Goal: Task Accomplishment & Management: Complete application form

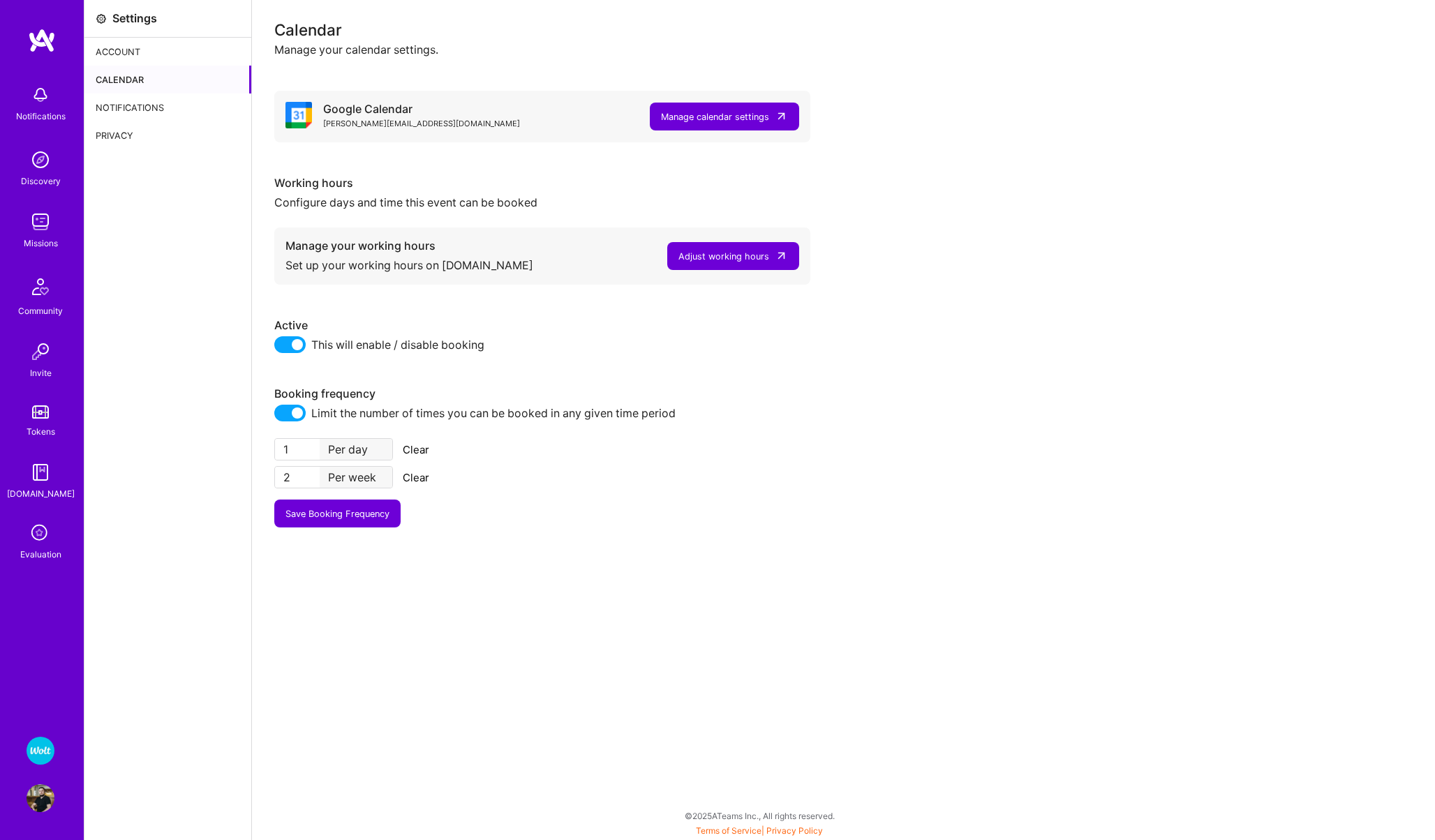
click at [40, 227] on img at bounding box center [40, 222] width 28 height 28
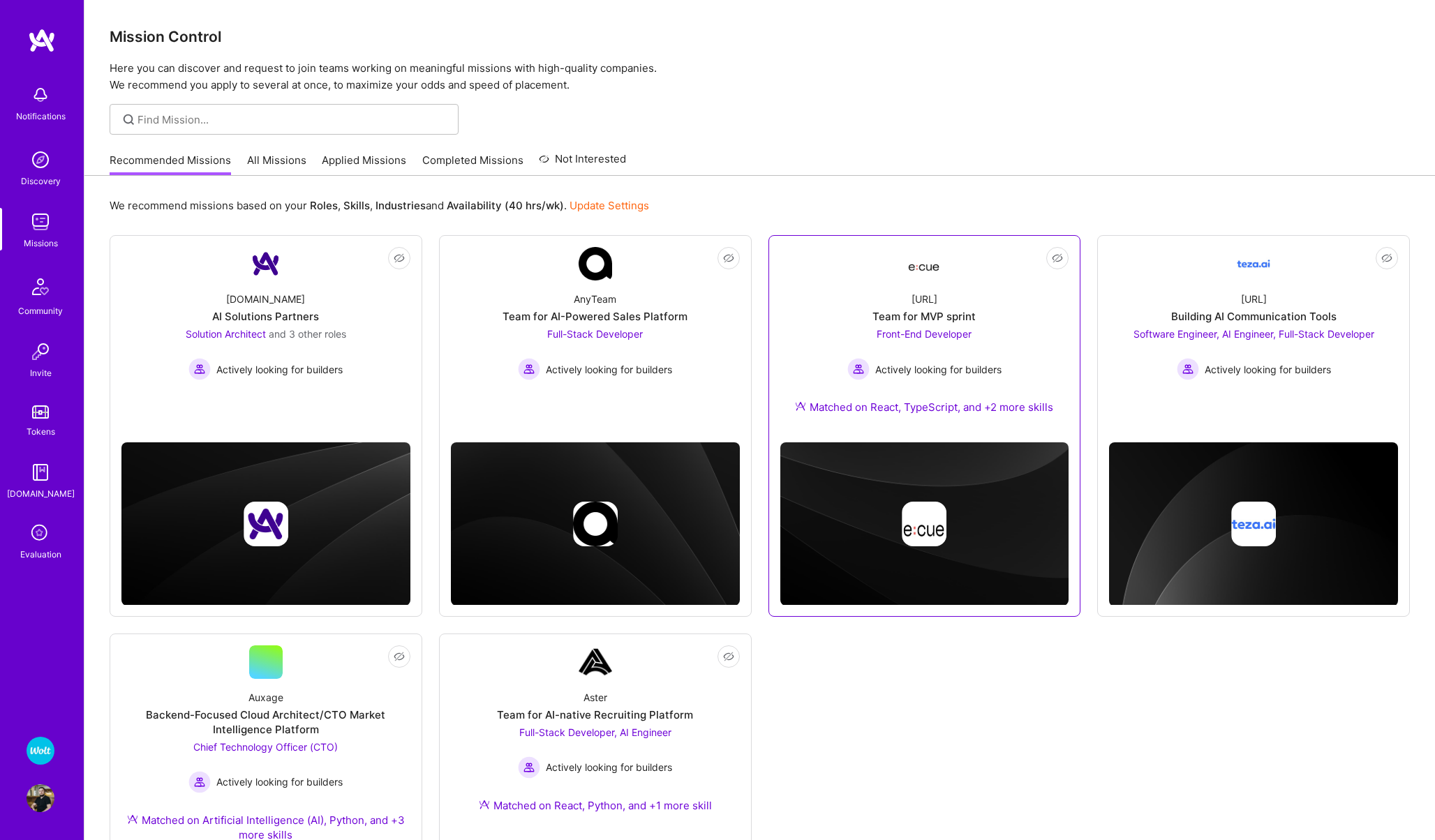
click at [857, 272] on link "Not Interested [URL] Team for MVP sprint Front-End Developer Actively looking f…" at bounding box center [925, 338] width 289 height 184
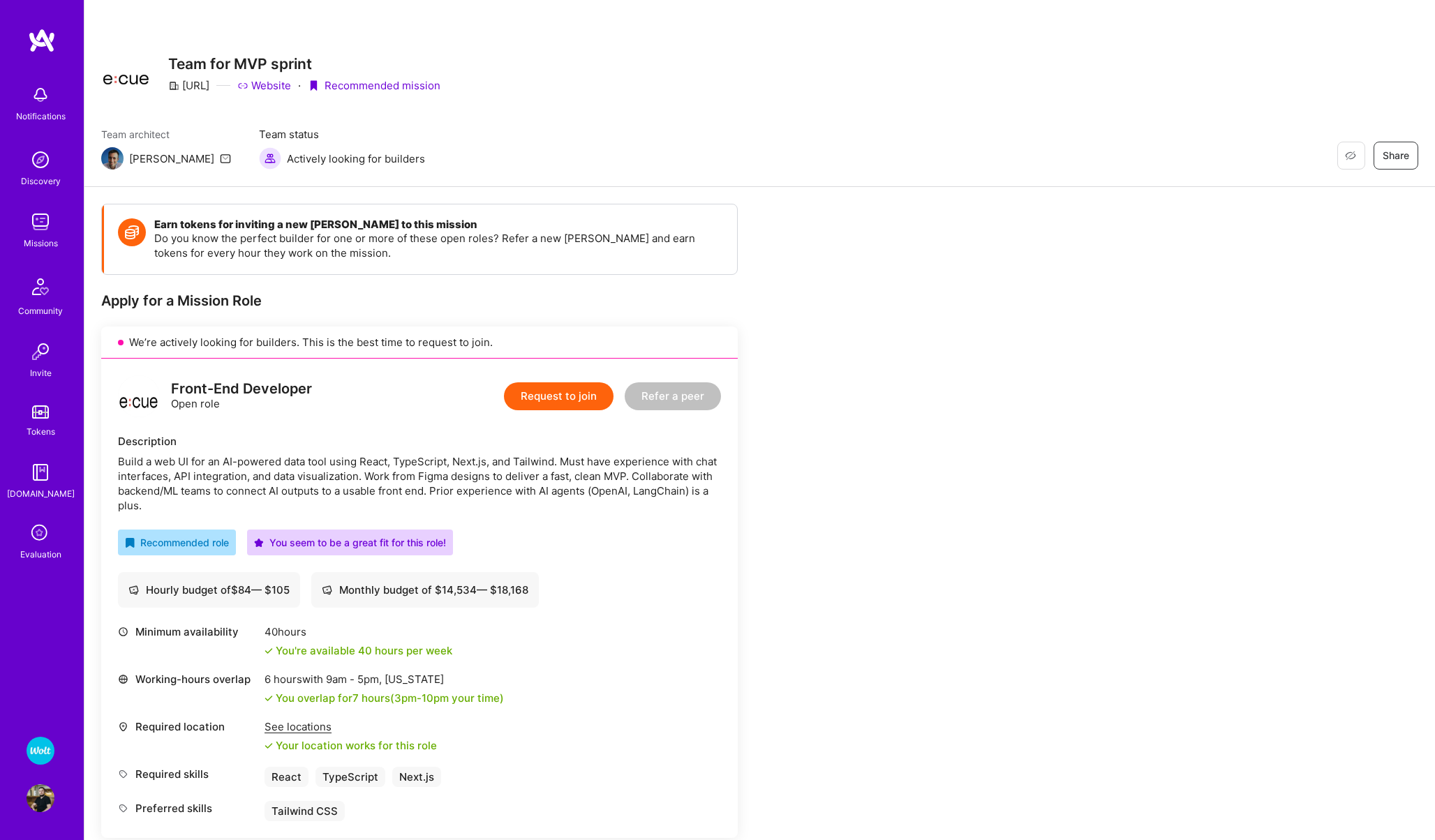
click at [548, 403] on button "Request to join" at bounding box center [559, 396] width 110 height 28
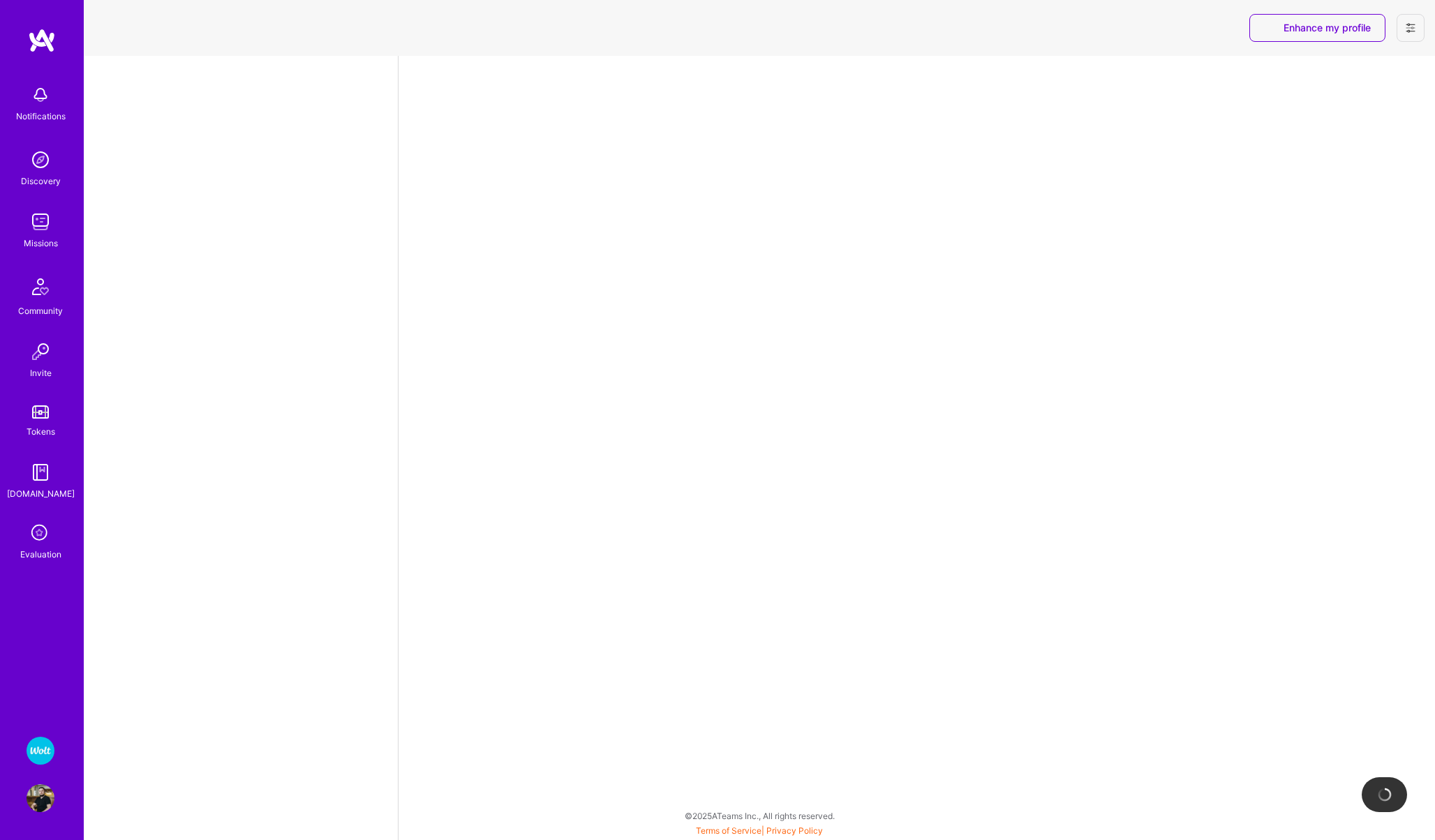
select select "PL"
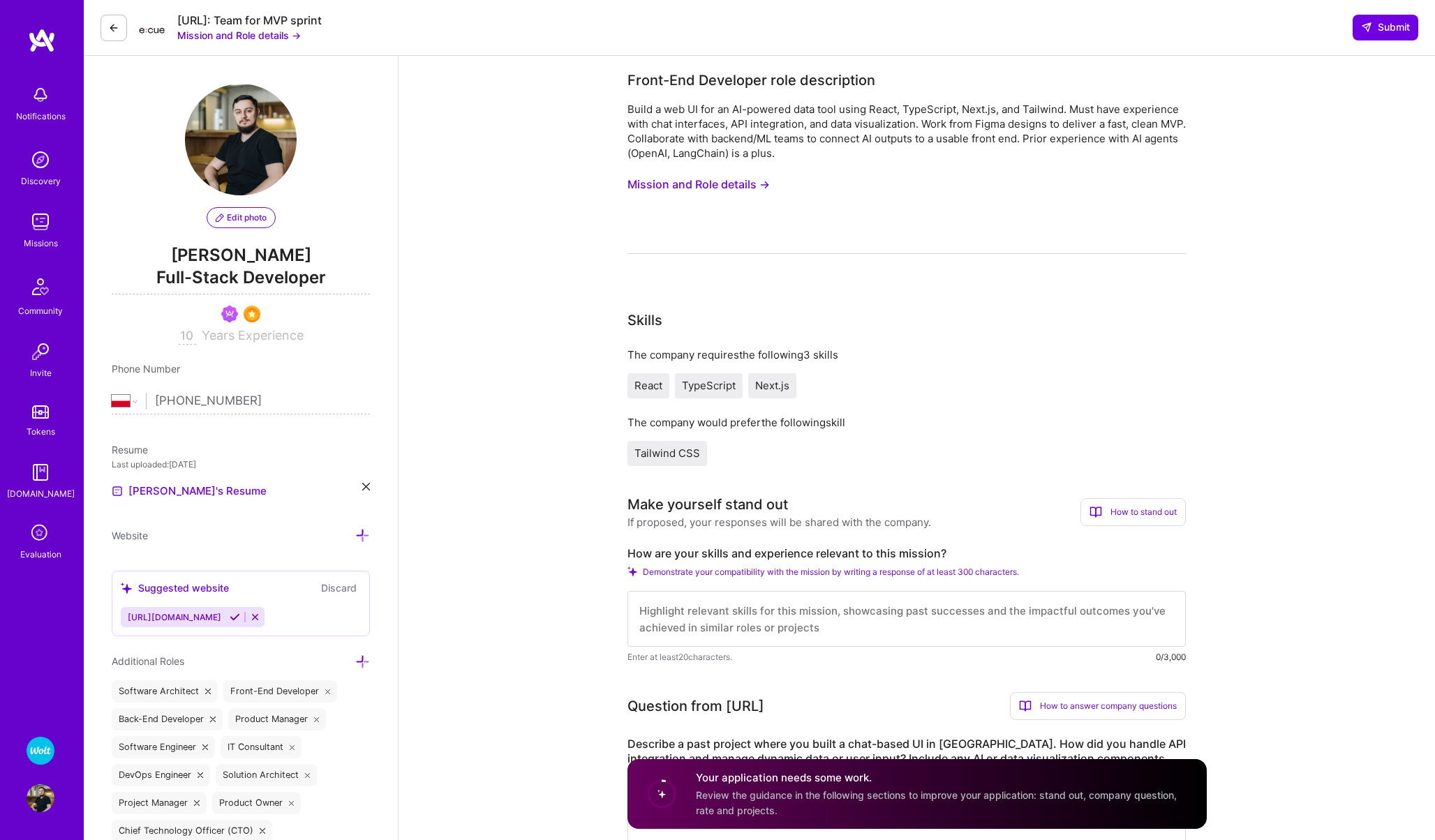
click at [681, 235] on div "Build a web UI for an AI-powered data tool using React, TypeScript, Next.js, an…" at bounding box center [906, 178] width 558 height 152
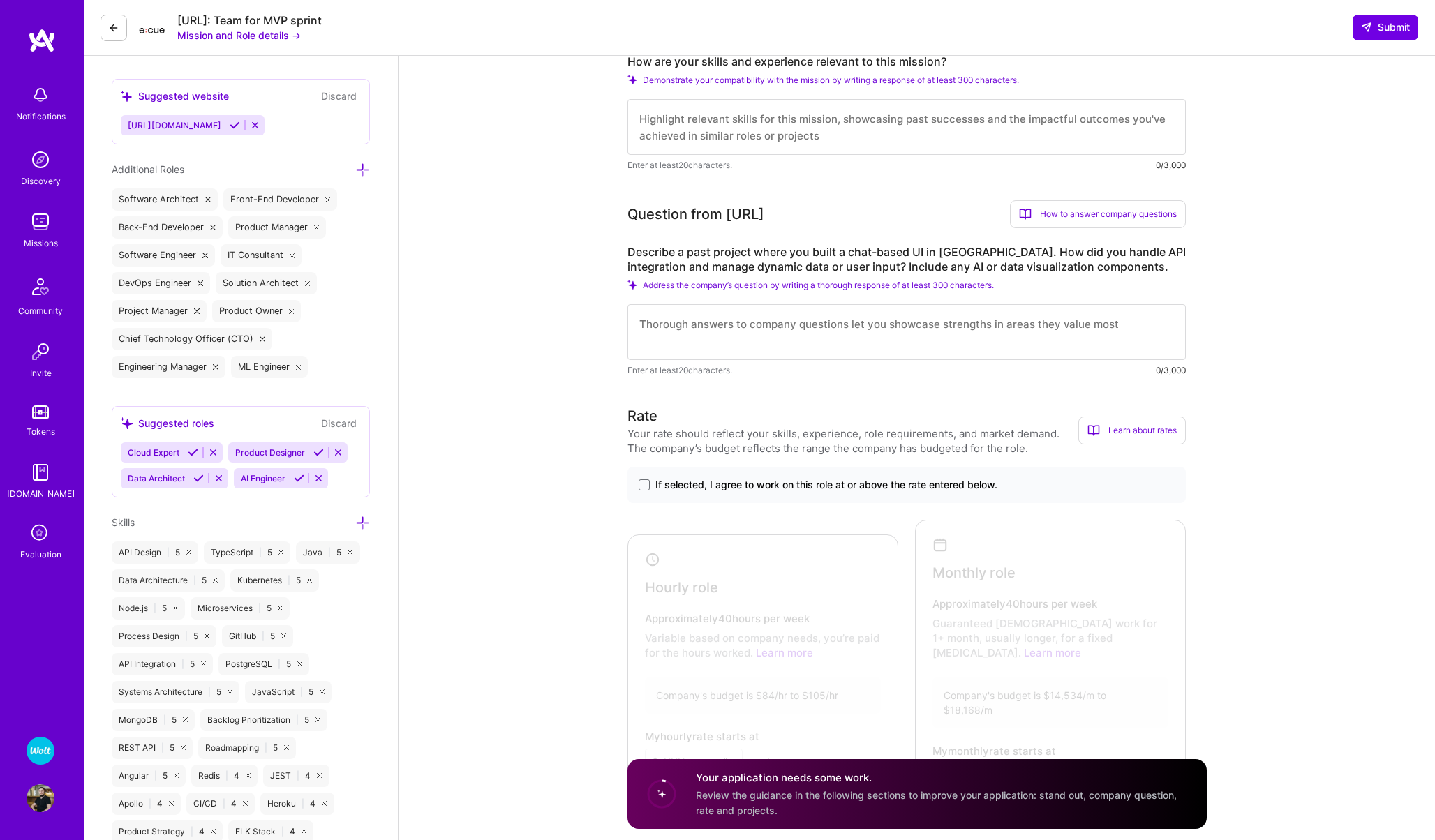
scroll to position [512, 0]
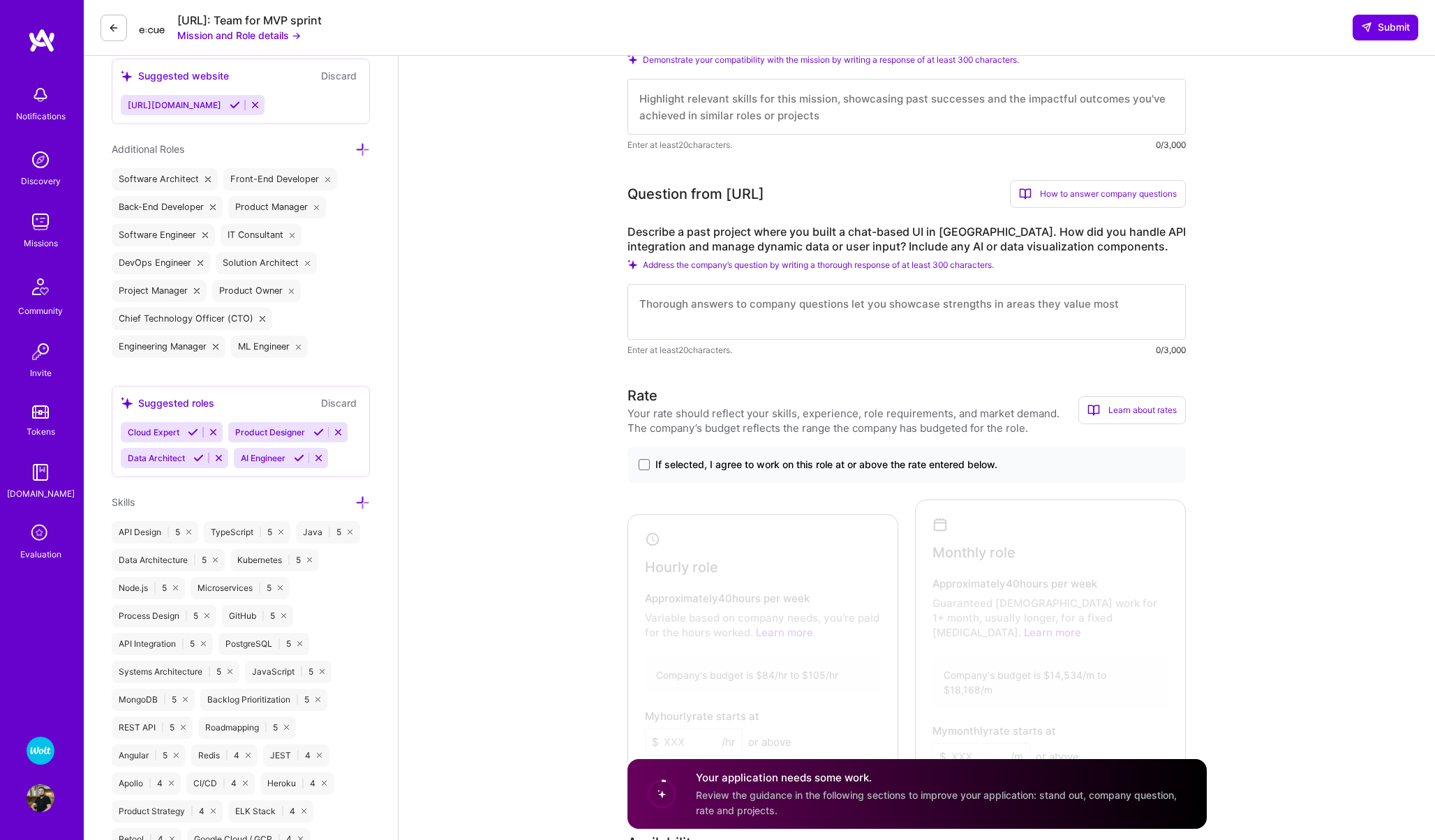
click at [675, 465] on span "If selected, I agree to work on this role at or above the rate entered below." at bounding box center [826, 464] width 342 height 14
click at [0, 0] on input "If selected, I agree to work on this role at or above the rate entered below." at bounding box center [0, 0] width 0 height 0
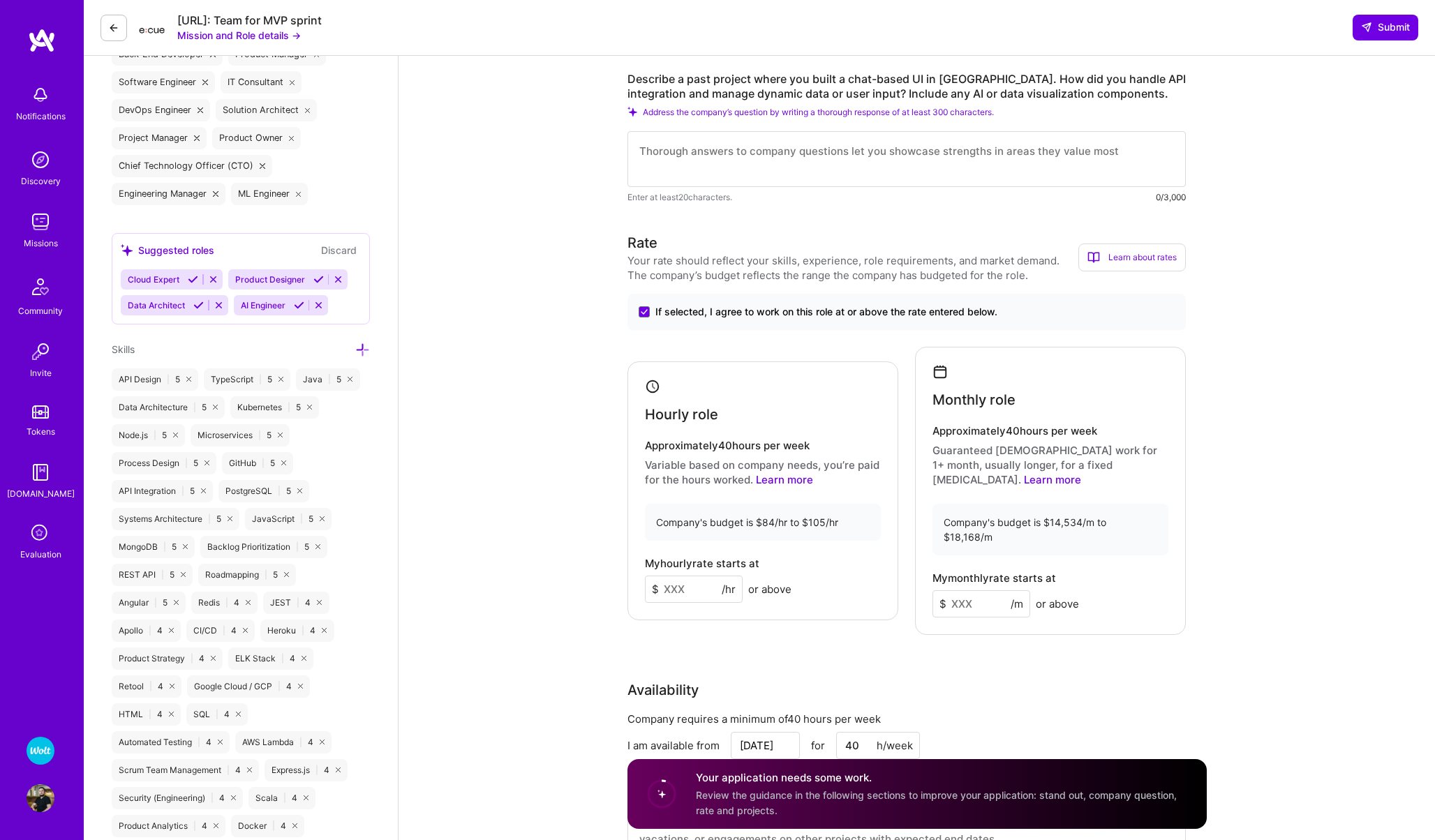
scroll to position [674, 0]
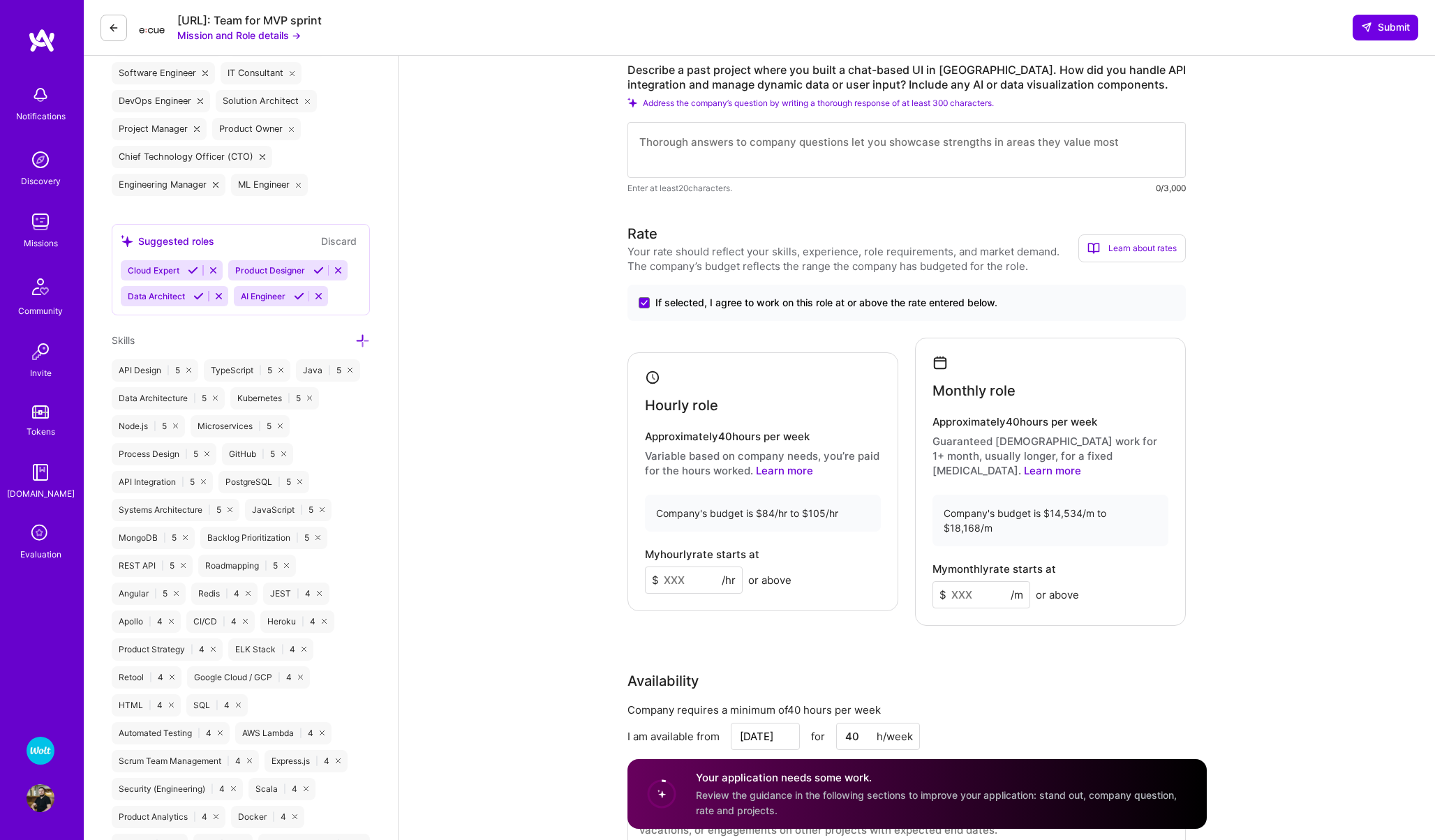
click at [707, 566] on input at bounding box center [694, 579] width 98 height 27
click at [976, 581] on input at bounding box center [981, 594] width 98 height 27
type input "17000"
click at [879, 625] on div "Rate Your rate should reflect your skills, experience, role requirements, and m…" at bounding box center [917, 545] width 579 height 645
click at [687, 575] on input at bounding box center [694, 579] width 98 height 27
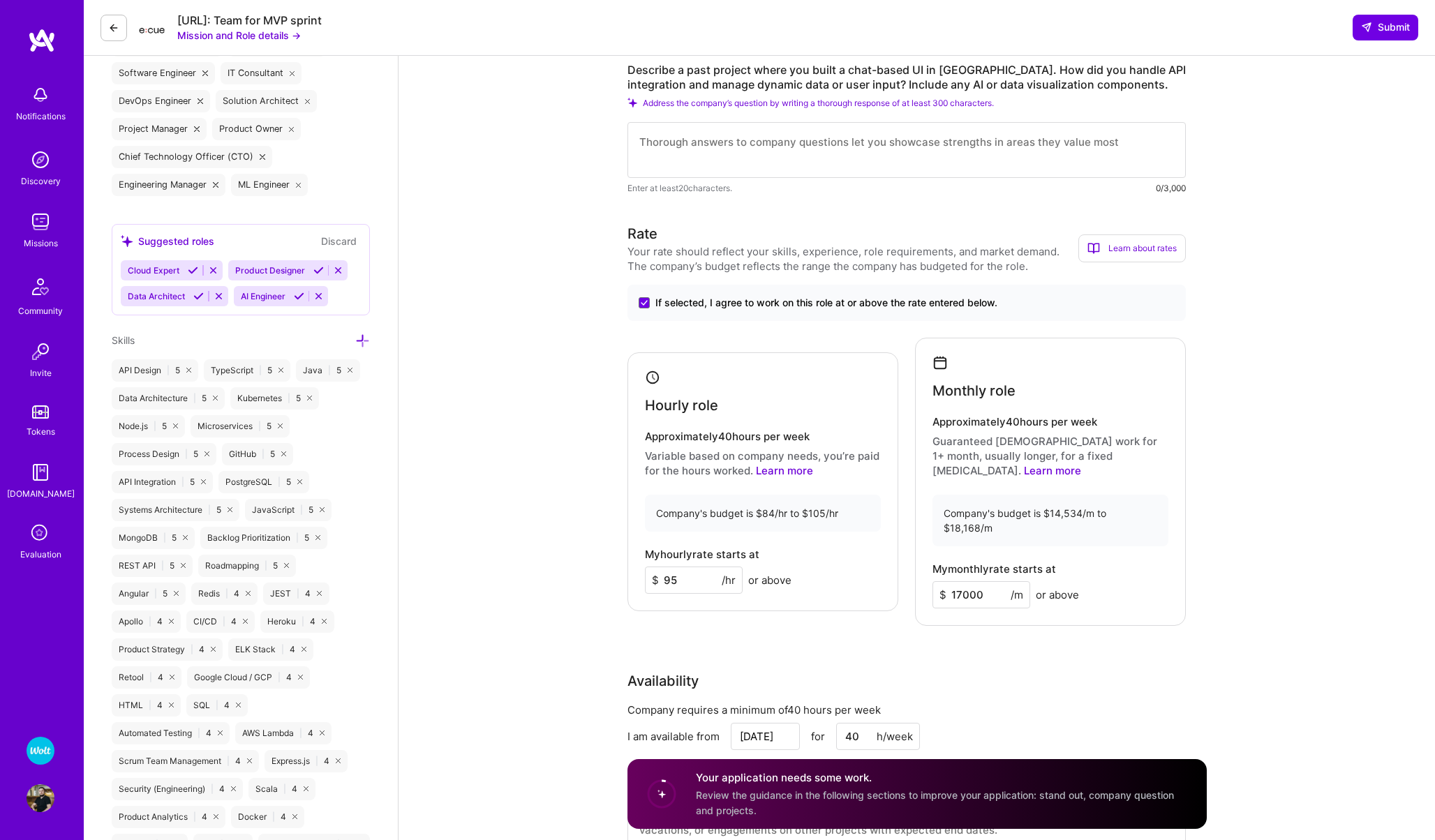
type input "9"
type input "100"
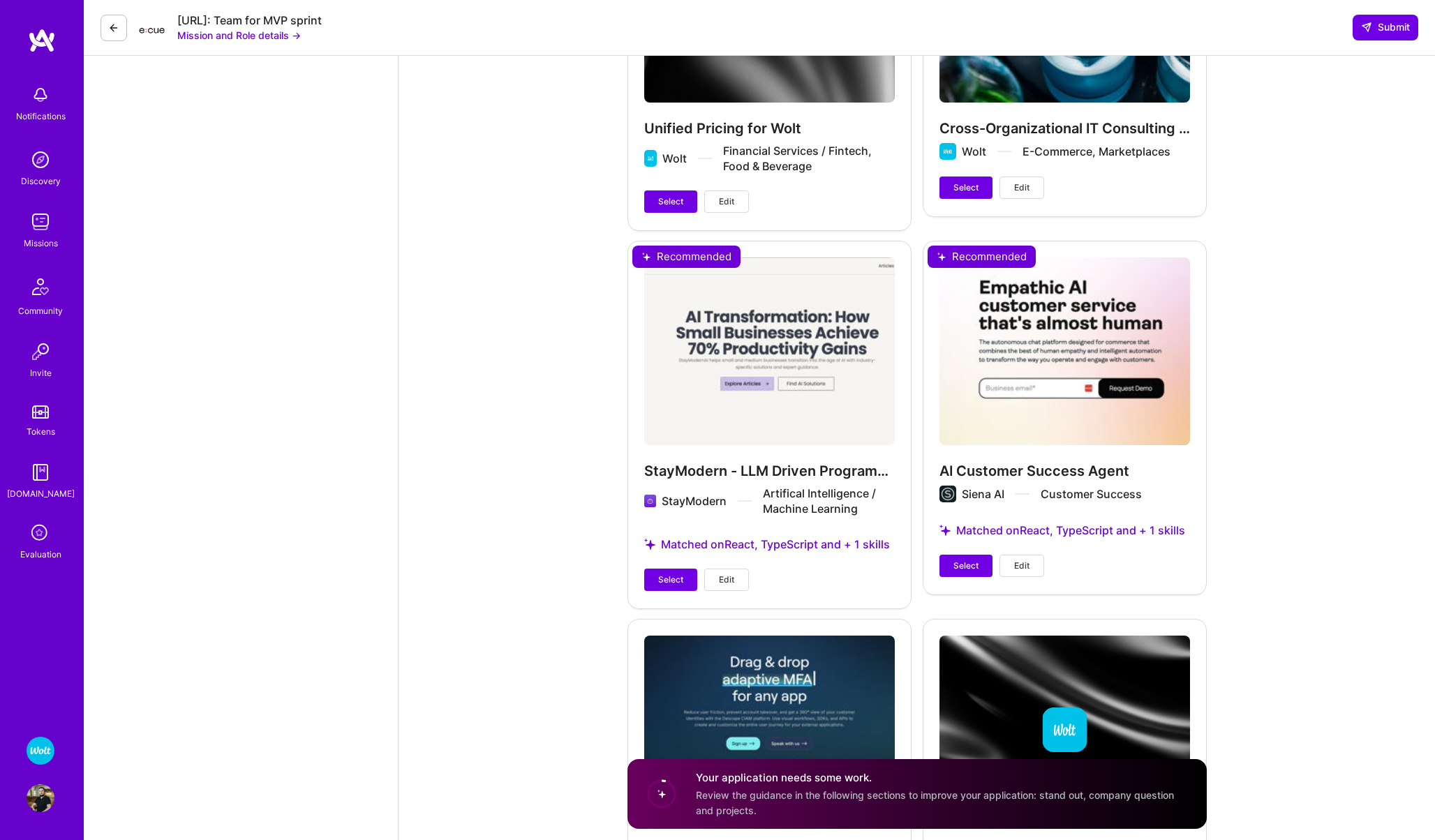
scroll to position [3370, 0]
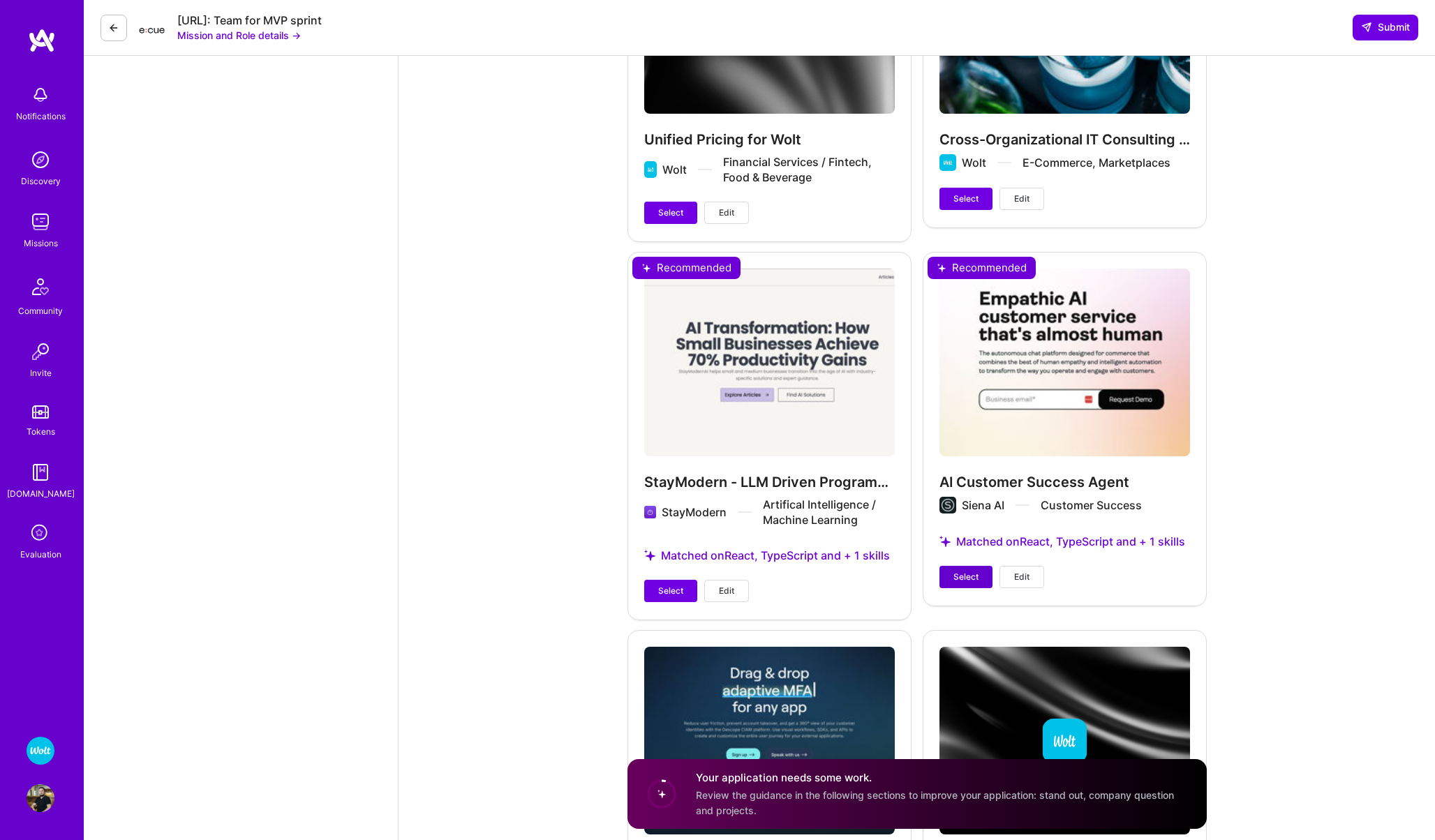
click at [954, 571] on span "Select" at bounding box center [966, 577] width 25 height 12
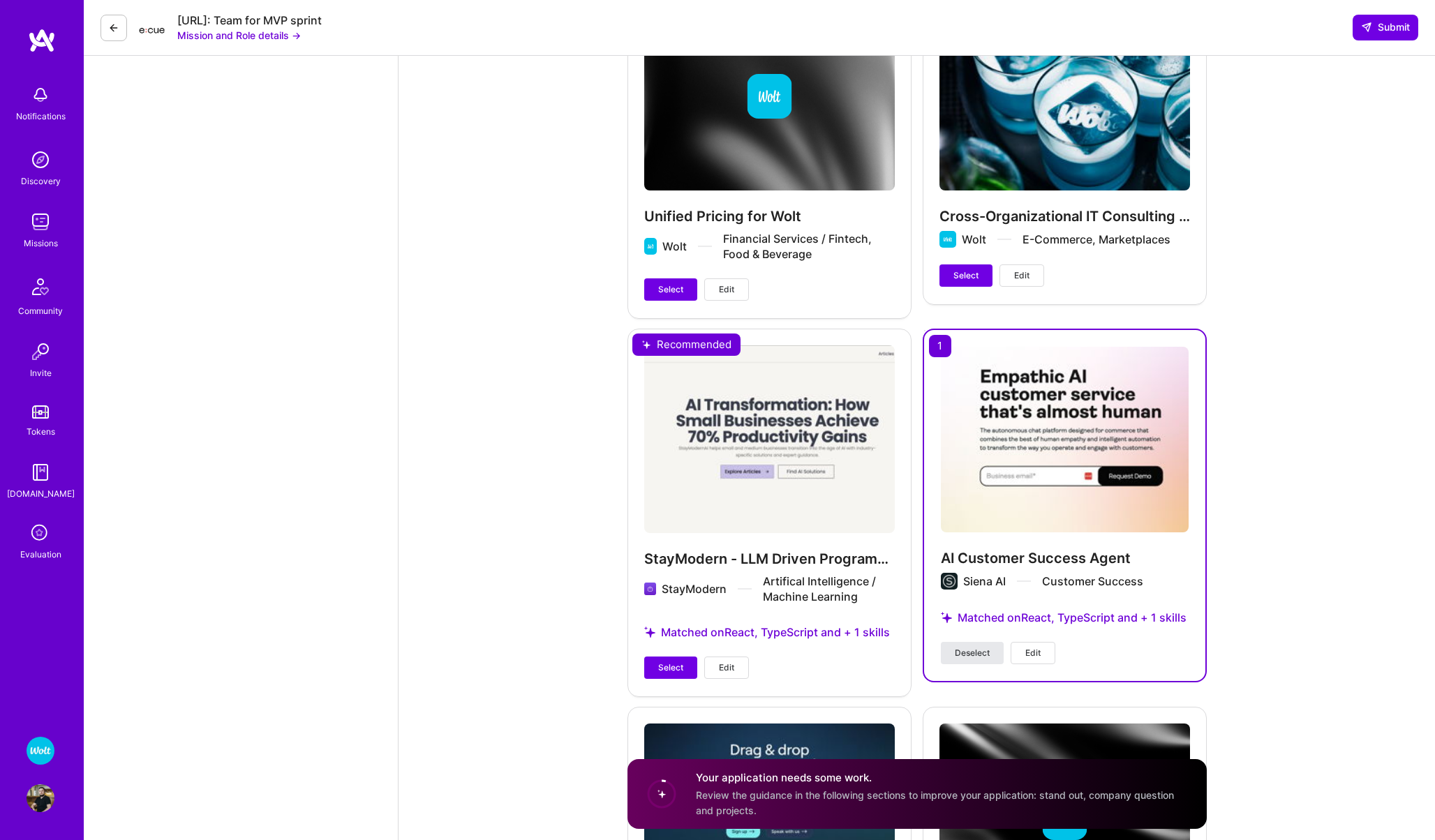
scroll to position [3344, 0]
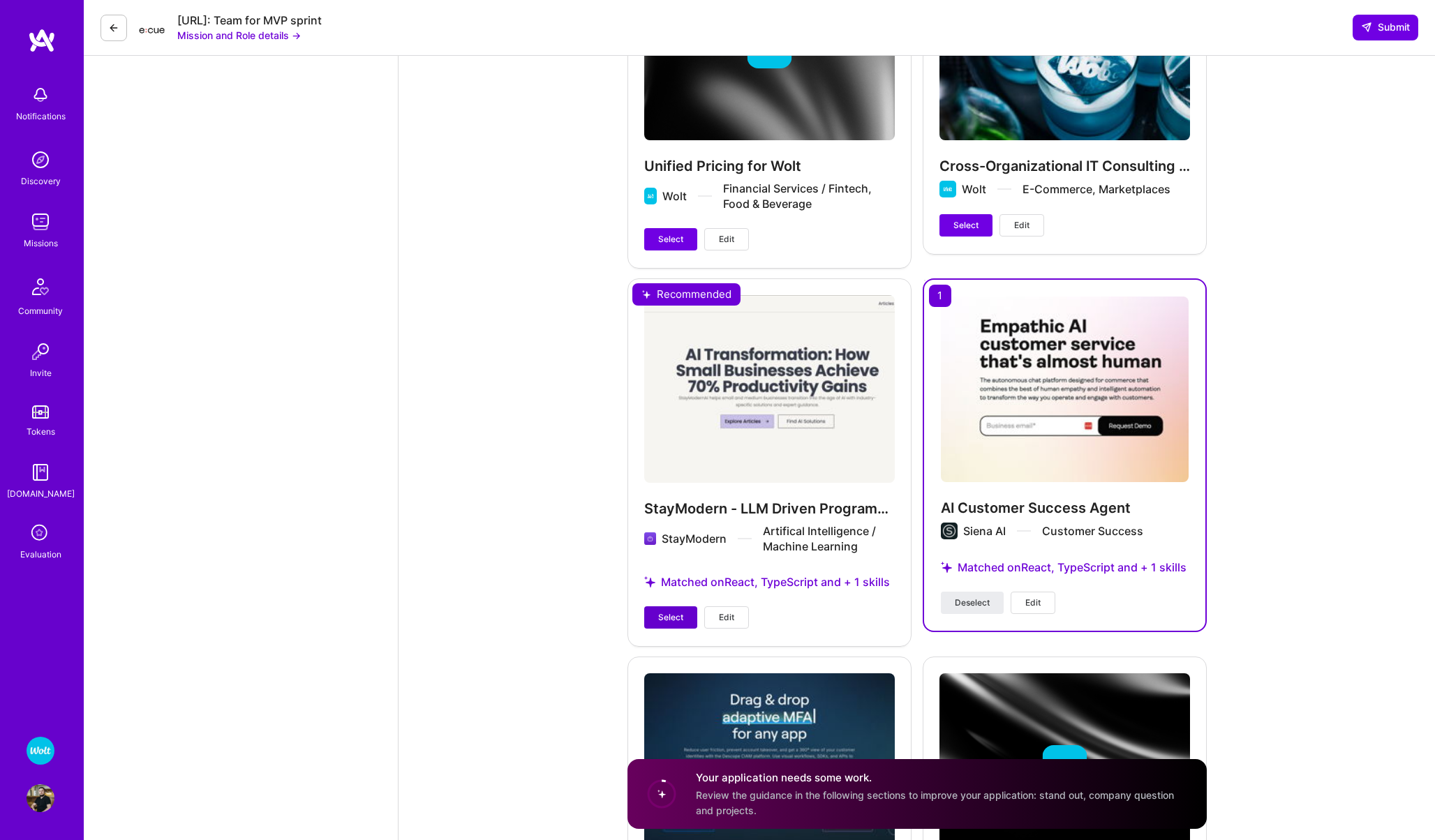
click at [663, 606] on button "Select" at bounding box center [671, 617] width 53 height 23
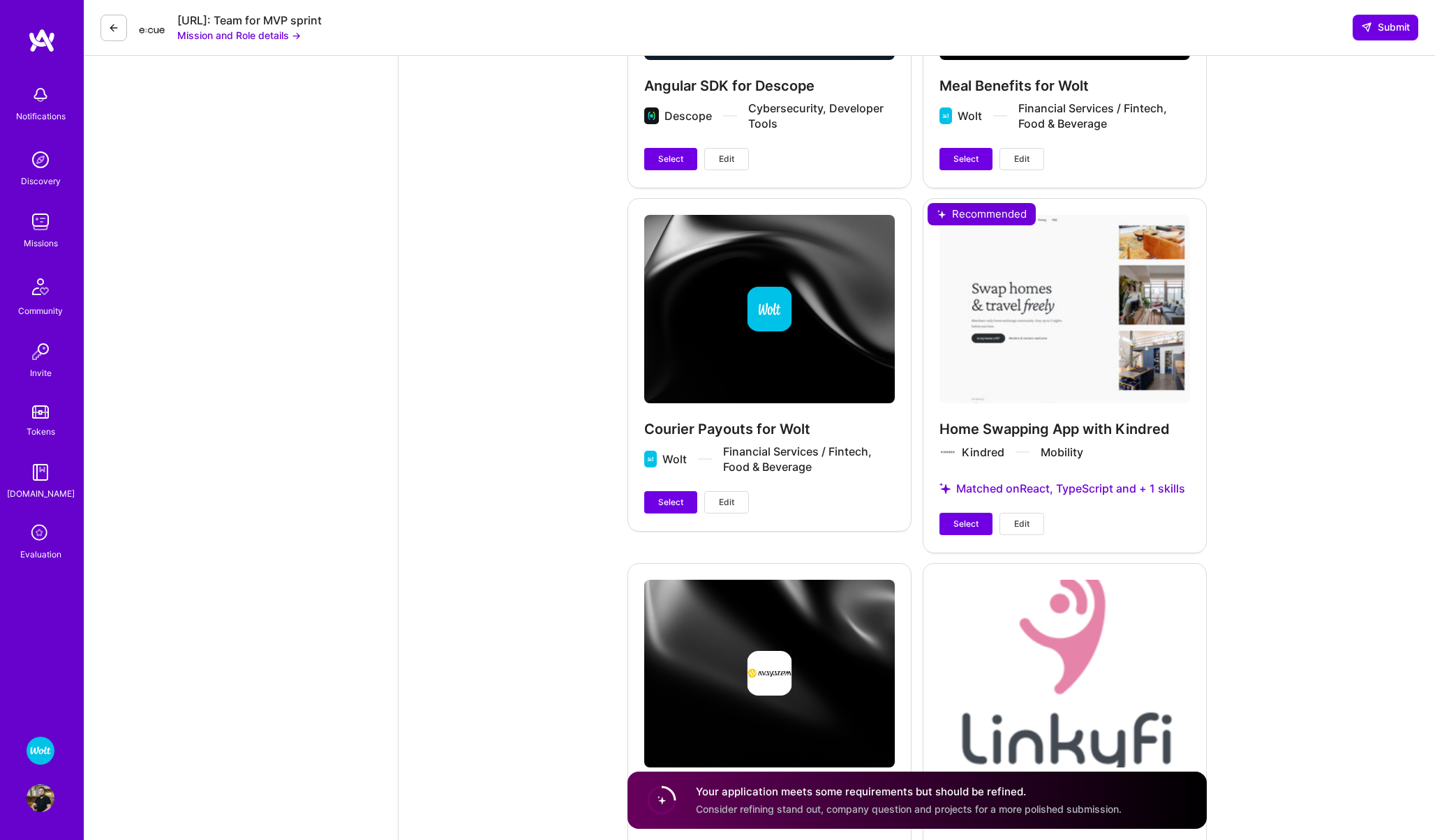
scroll to position [4163, 0]
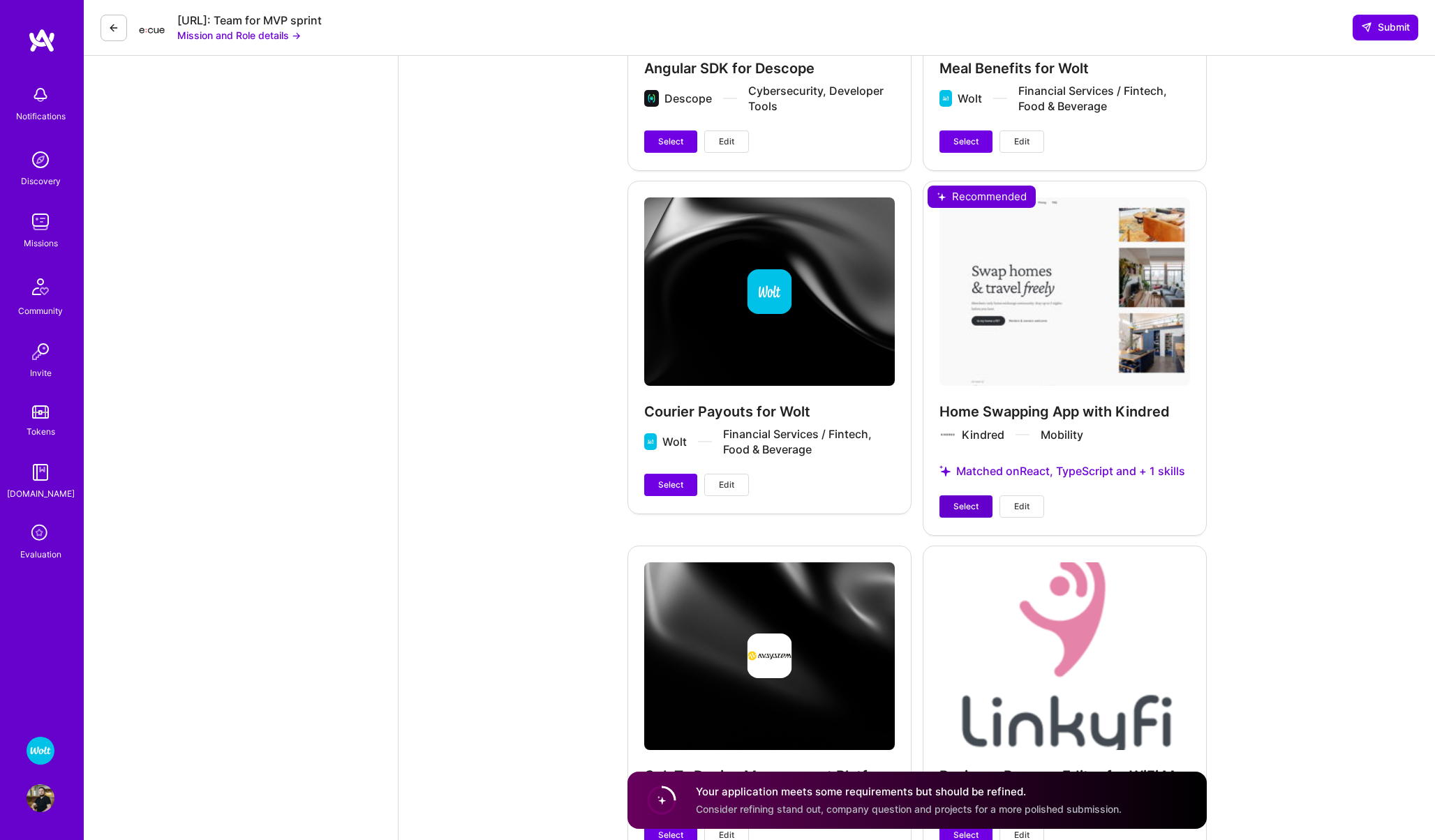
click at [949, 495] on button "Select" at bounding box center [966, 506] width 53 height 23
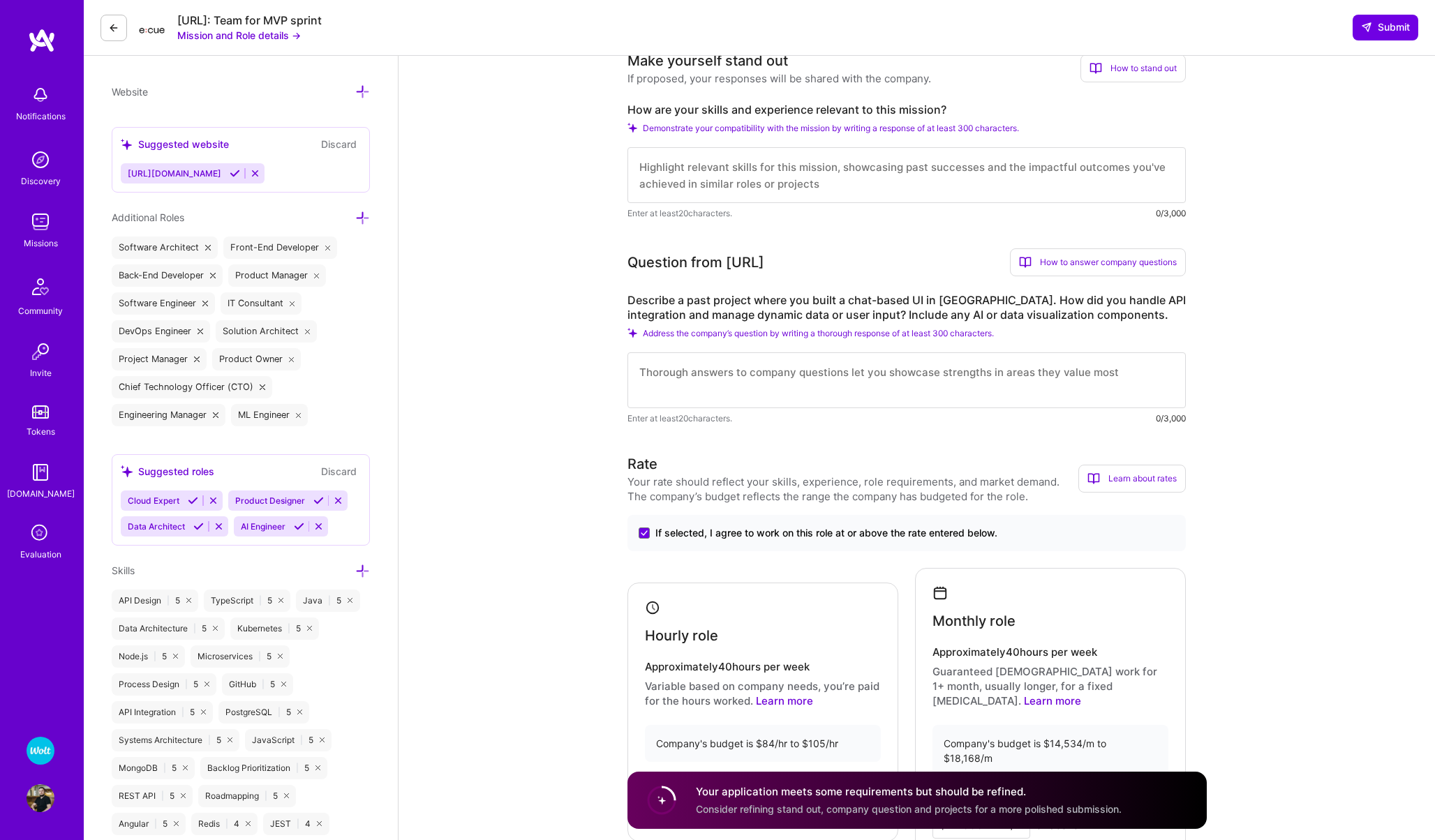
scroll to position [441, 0]
click at [679, 387] on textarea at bounding box center [906, 383] width 558 height 56
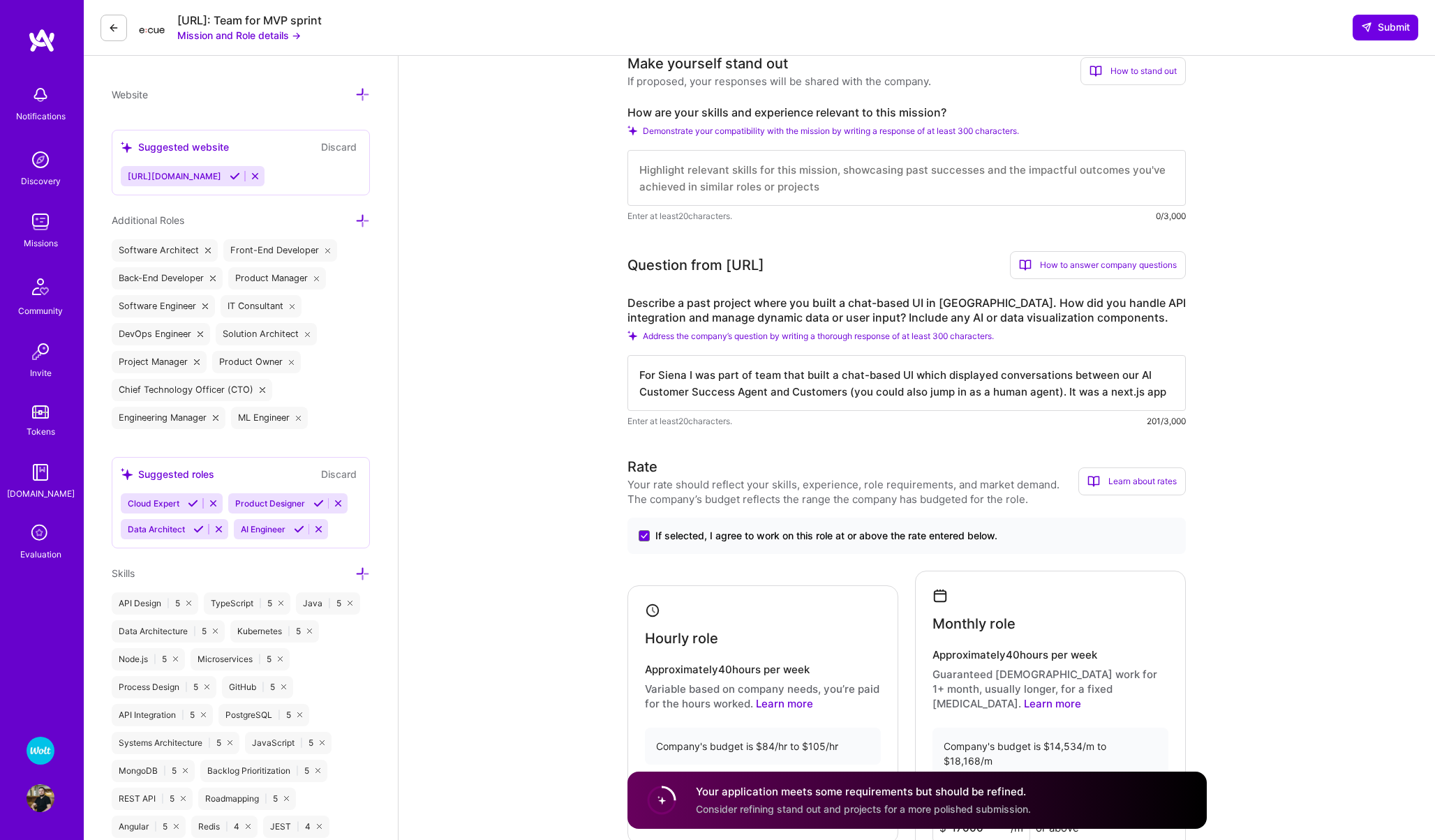
click at [1110, 393] on textarea "For Siena I was part of team that built a chat-based UI which displayed convers…" at bounding box center [906, 383] width 558 height 56
click at [1164, 388] on textarea "For Siena I was part of team that built a chat-based UI which displayed convers…" at bounding box center [906, 383] width 558 height 56
drag, startPoint x: 1168, startPoint y: 391, endPoint x: 1065, endPoint y: 393, distance: 103.0
click at [1065, 393] on textarea "For Siena I was part of team that built a chat-based UI which displayed convers…" at bounding box center [906, 383] width 558 height 56
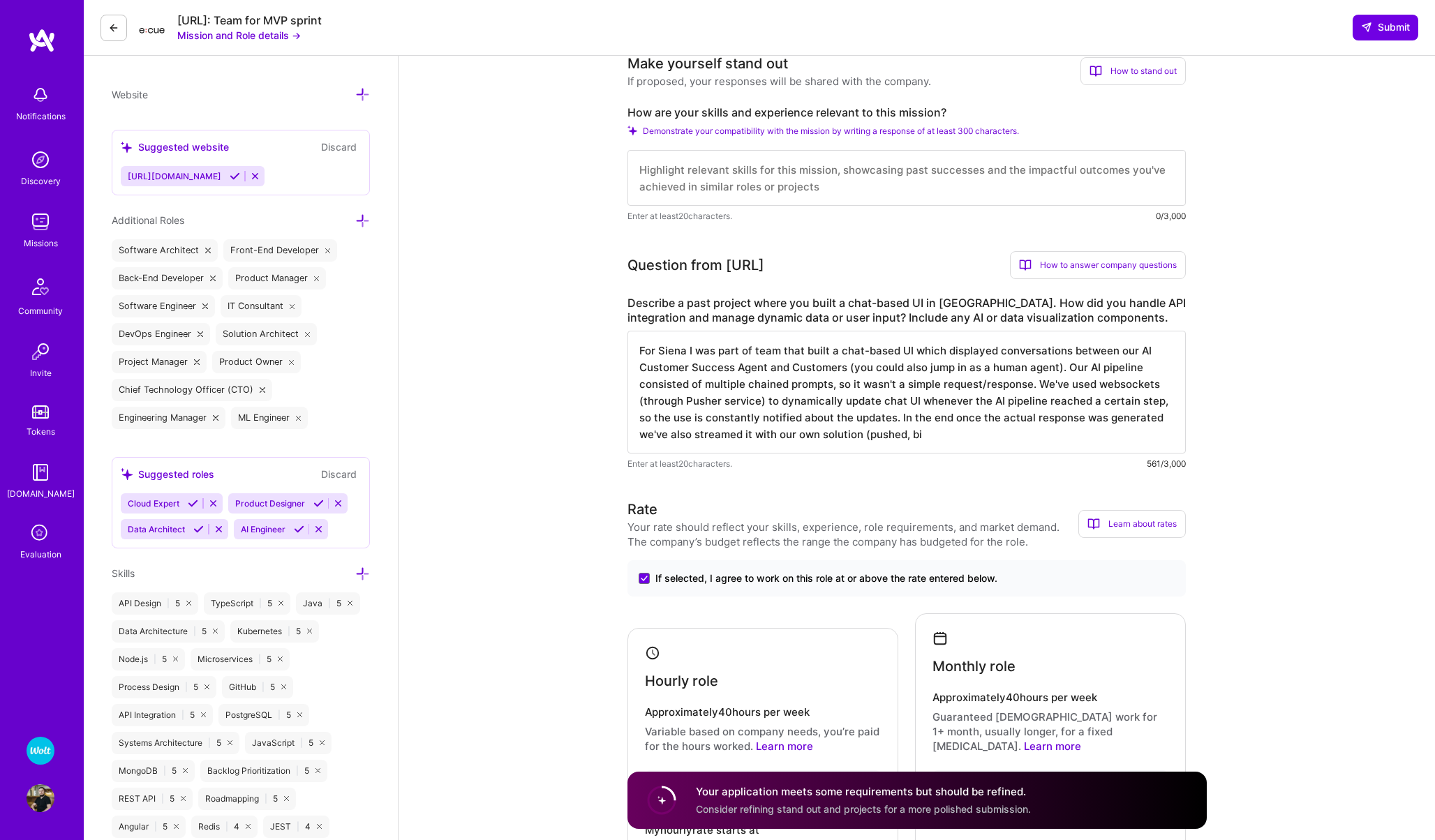
type textarea "For Siena I was part of team that built a chat-based UI which displayed convers…"
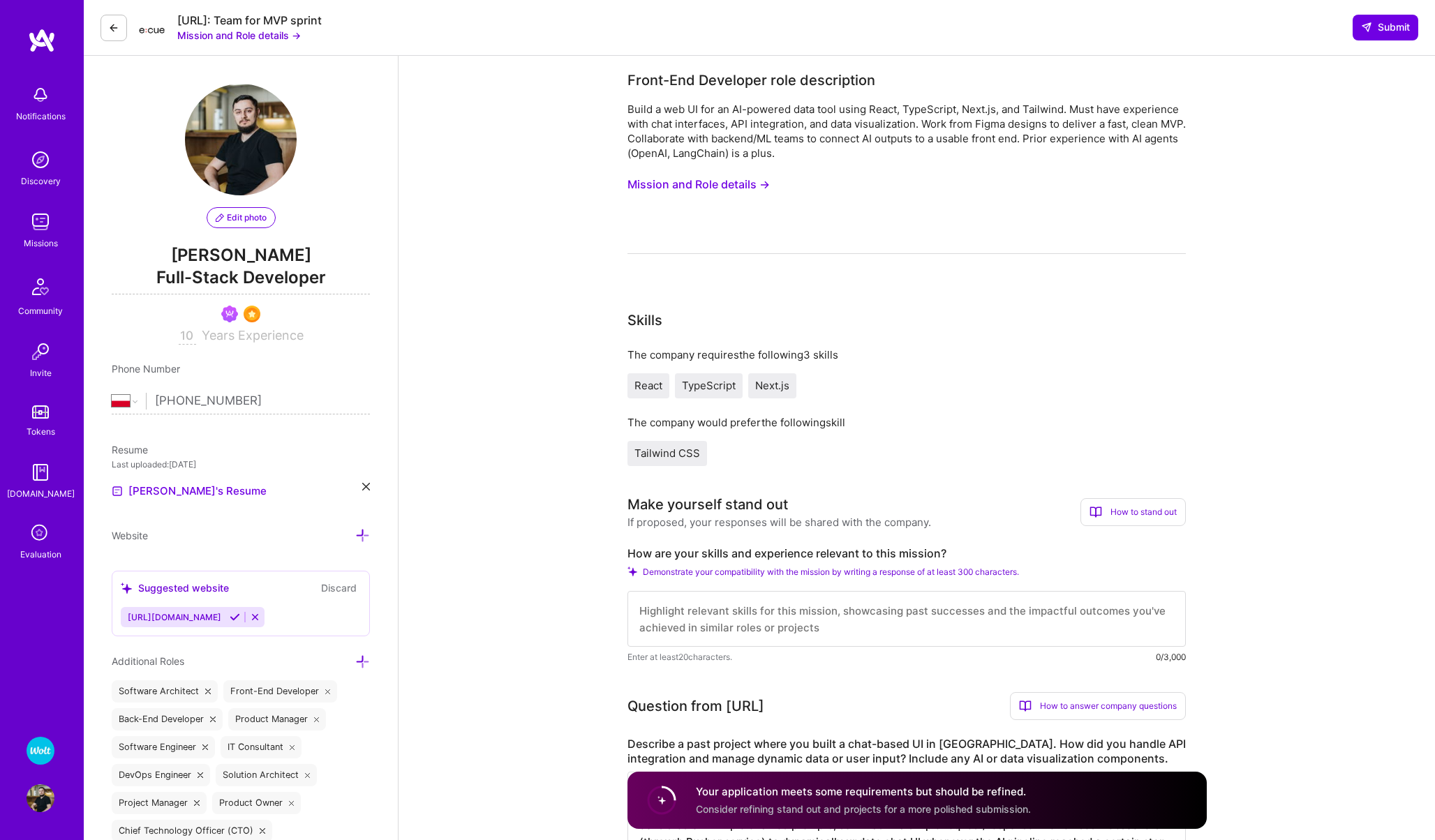
select select "PL"
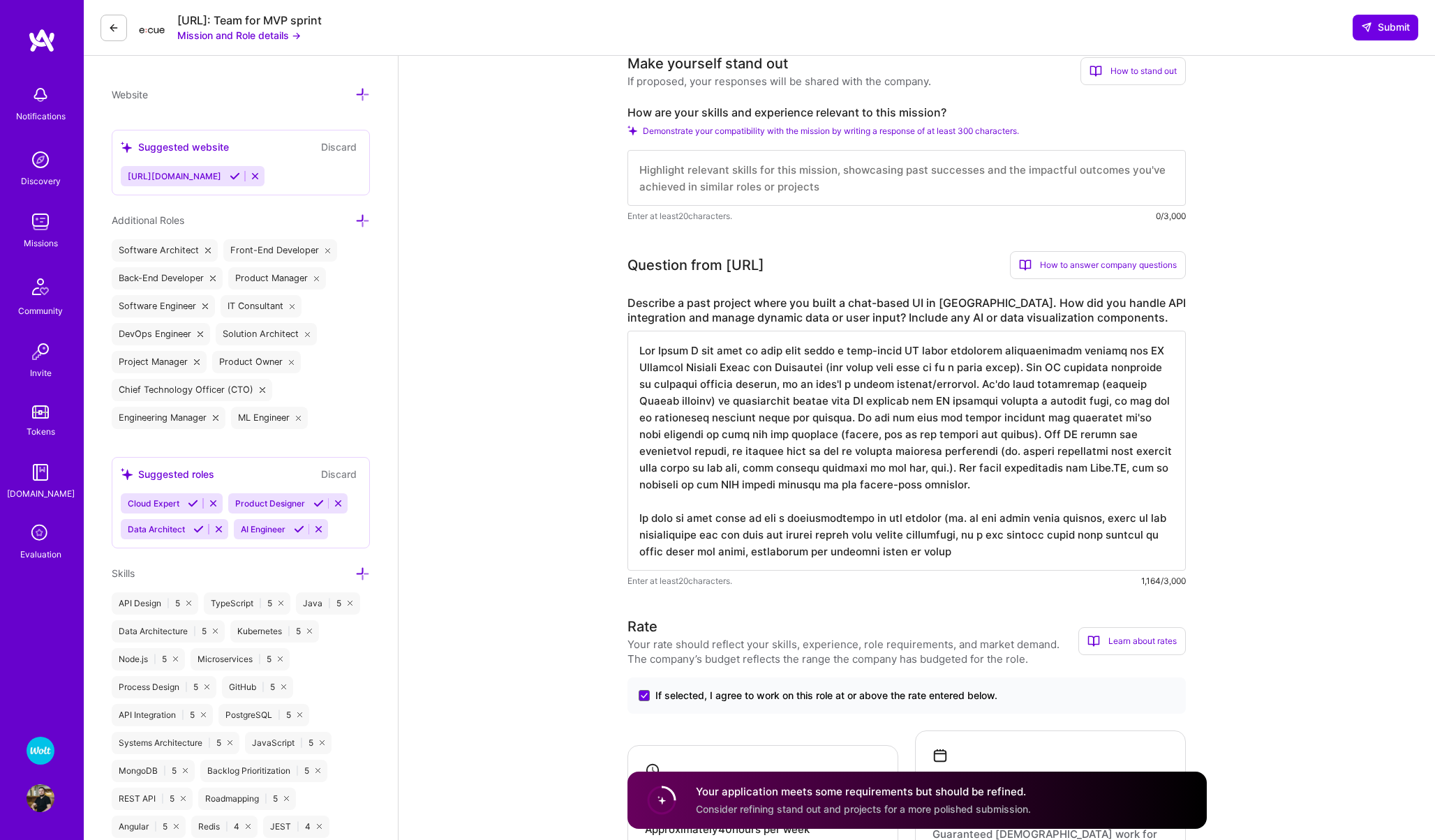
drag, startPoint x: 1003, startPoint y: 552, endPoint x: 802, endPoint y: 553, distance: 201.0
click at [802, 553] on textarea at bounding box center [906, 450] width 558 height 240
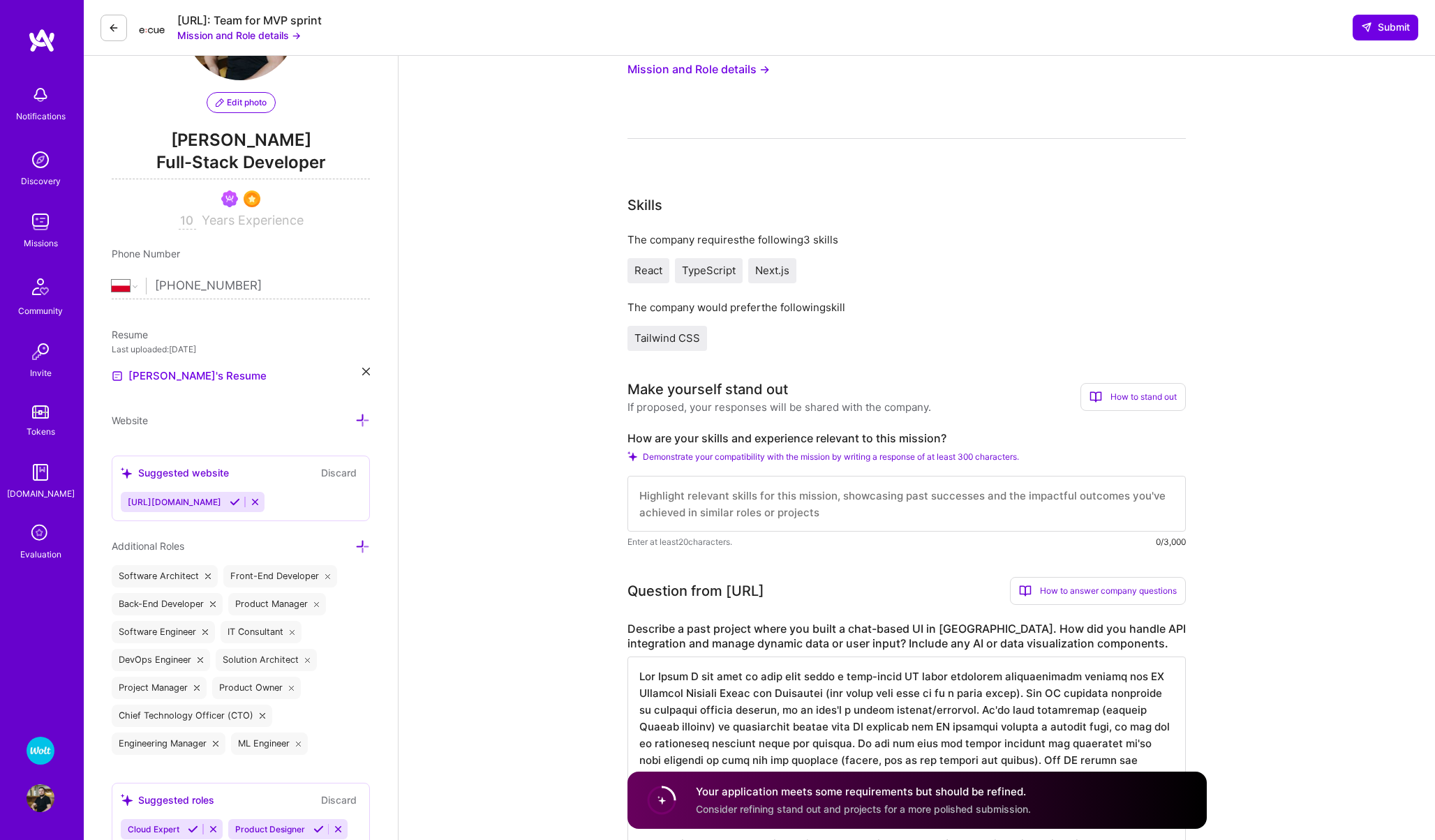
scroll to position [102, 0]
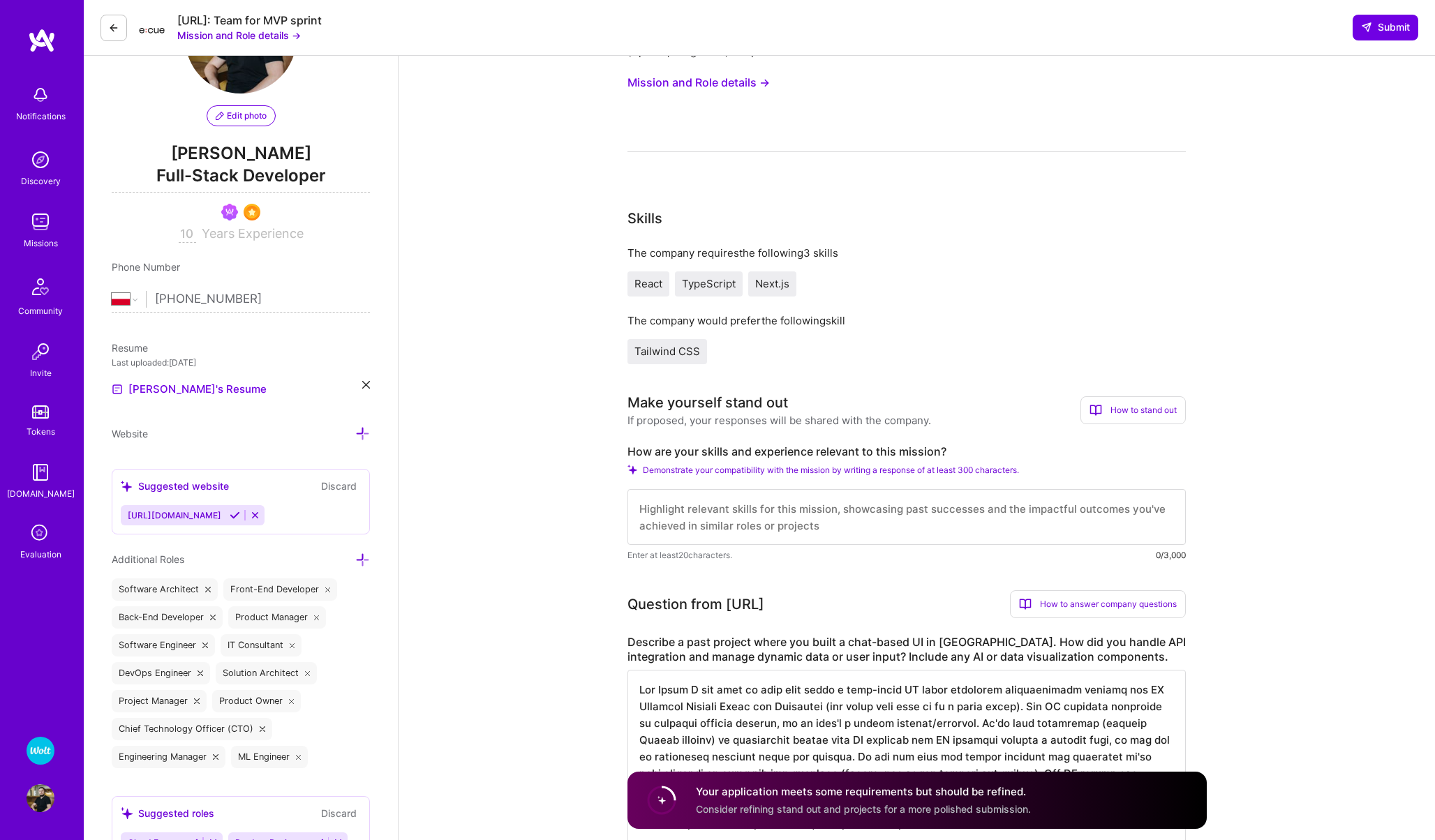
type textarea "For Siena I was part of team that built a chat-based UI which displayed convers…"
click at [720, 510] on textarea at bounding box center [906, 517] width 558 height 56
type textarea "I have over a decade of experience in web development both o"
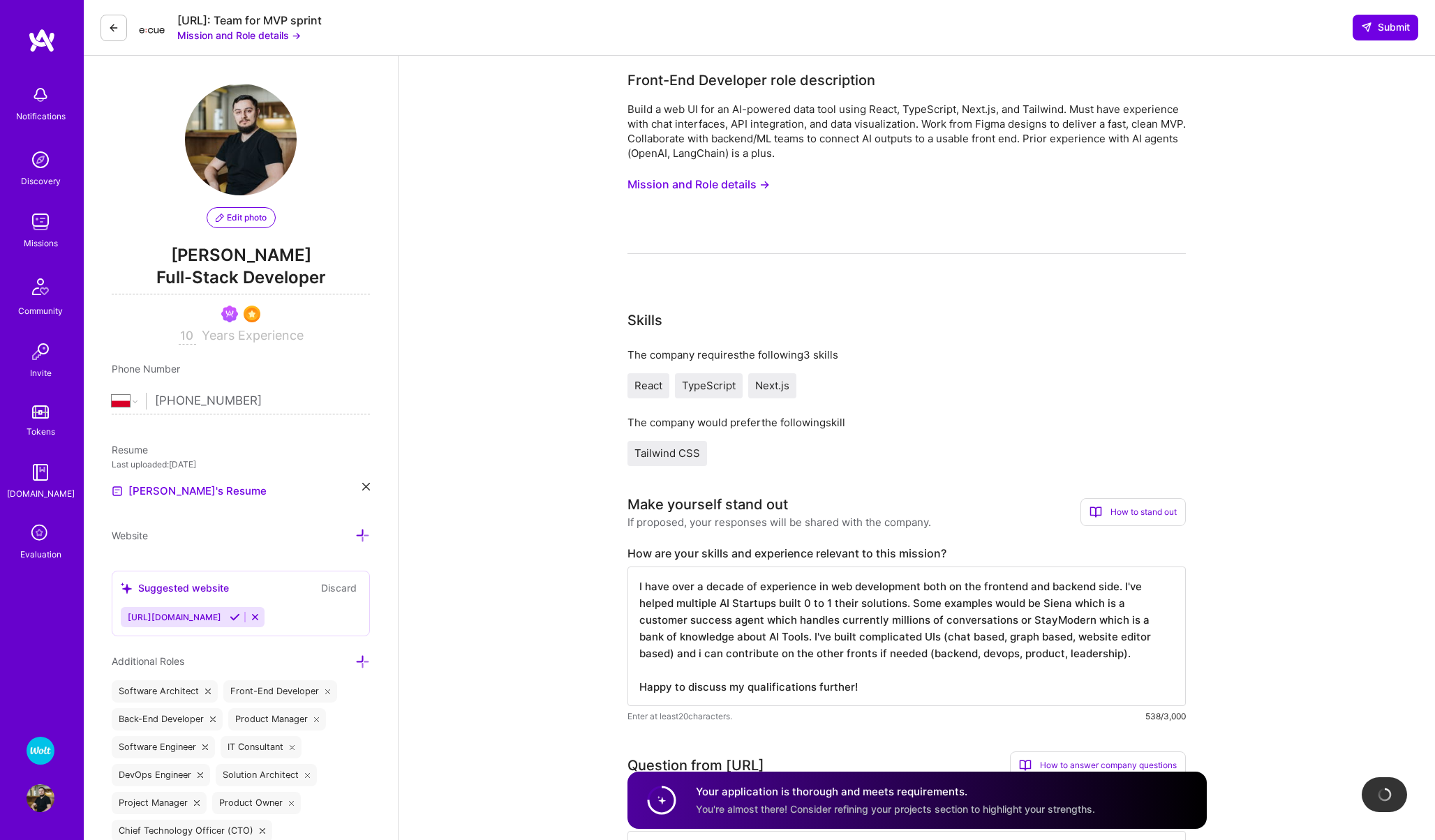
select select "PL"
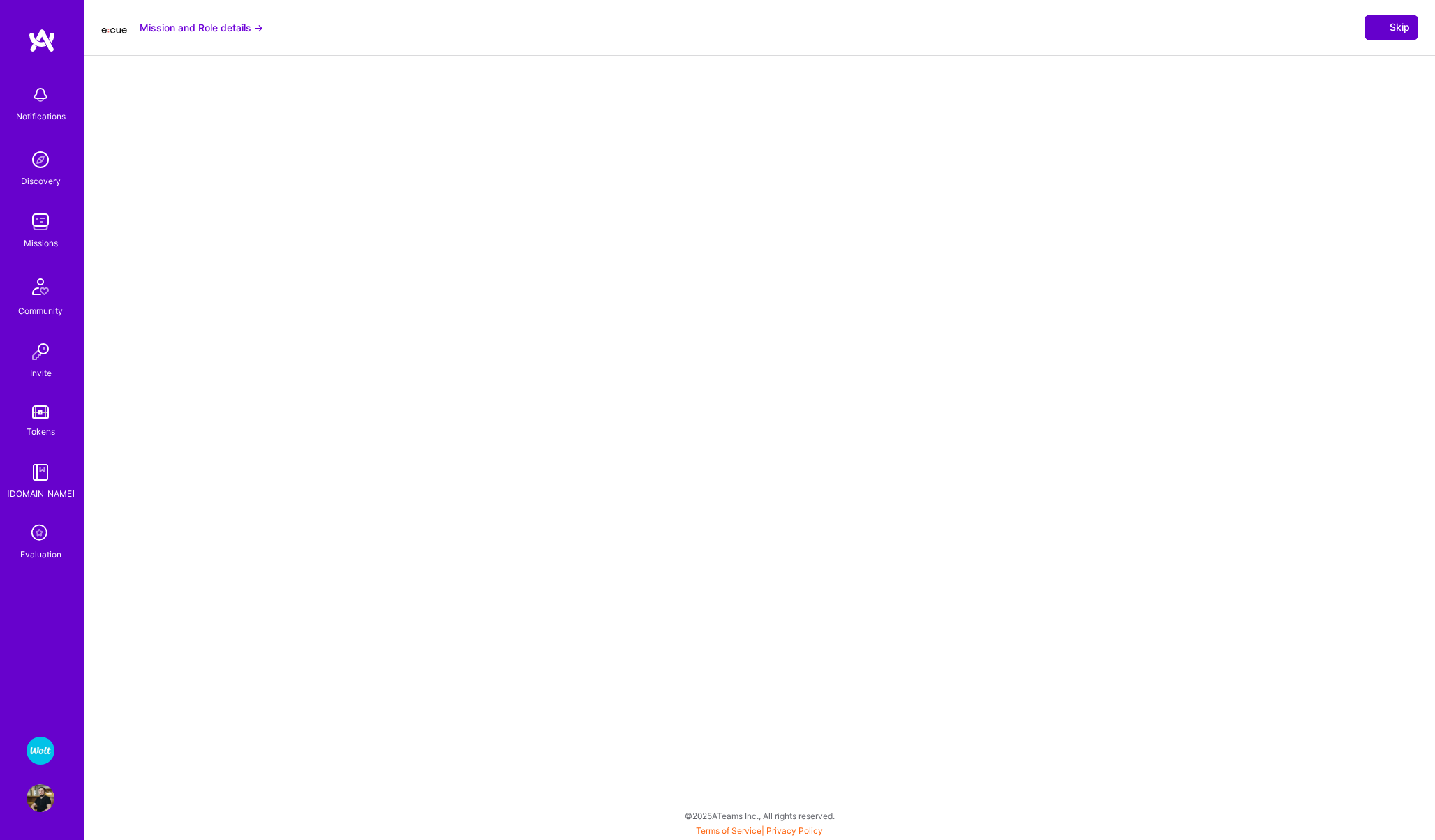
click at [1393, 19] on button "Skip" at bounding box center [1391, 27] width 54 height 25
select select "PL"
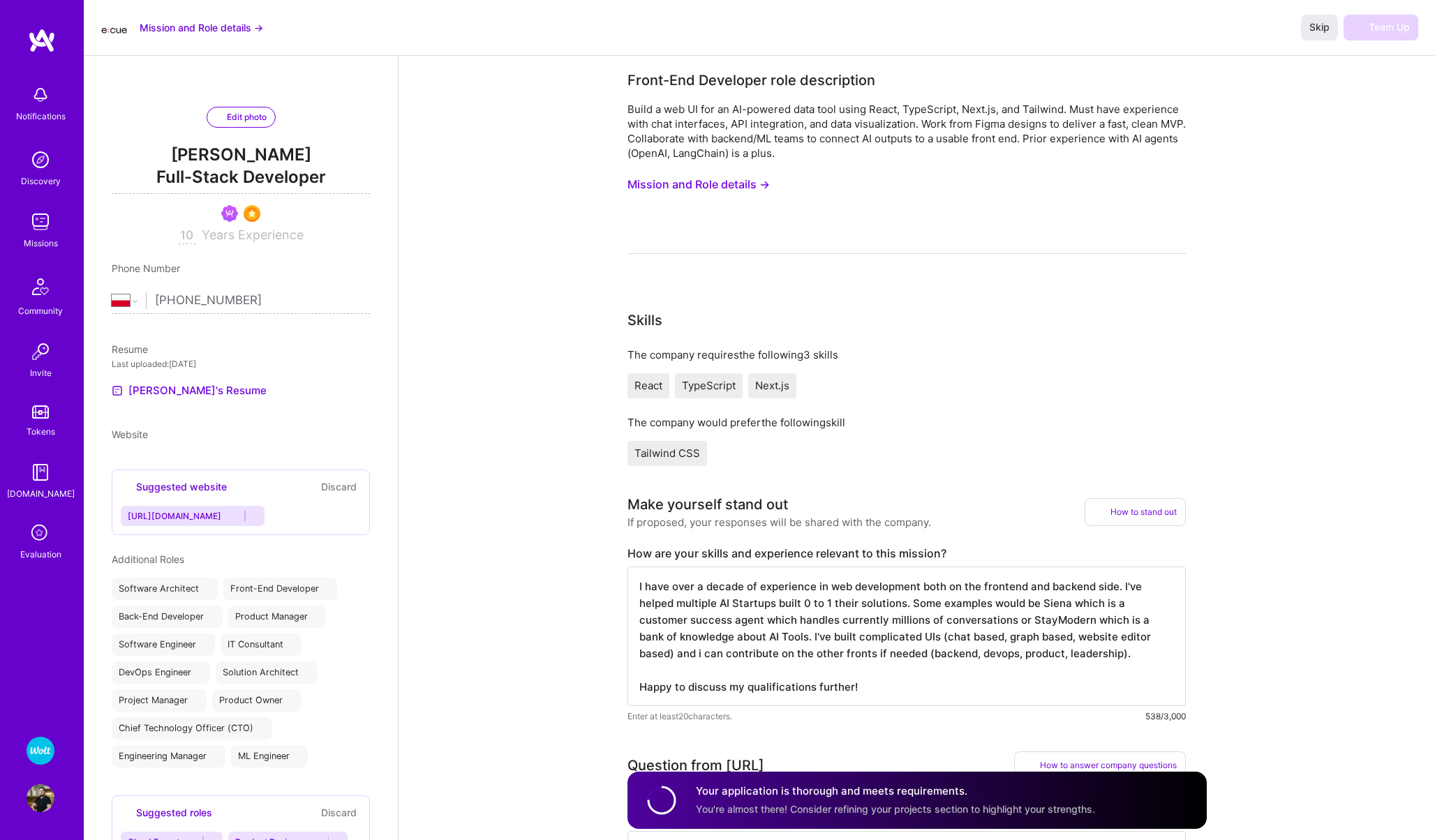
click at [33, 224] on img at bounding box center [40, 222] width 28 height 28
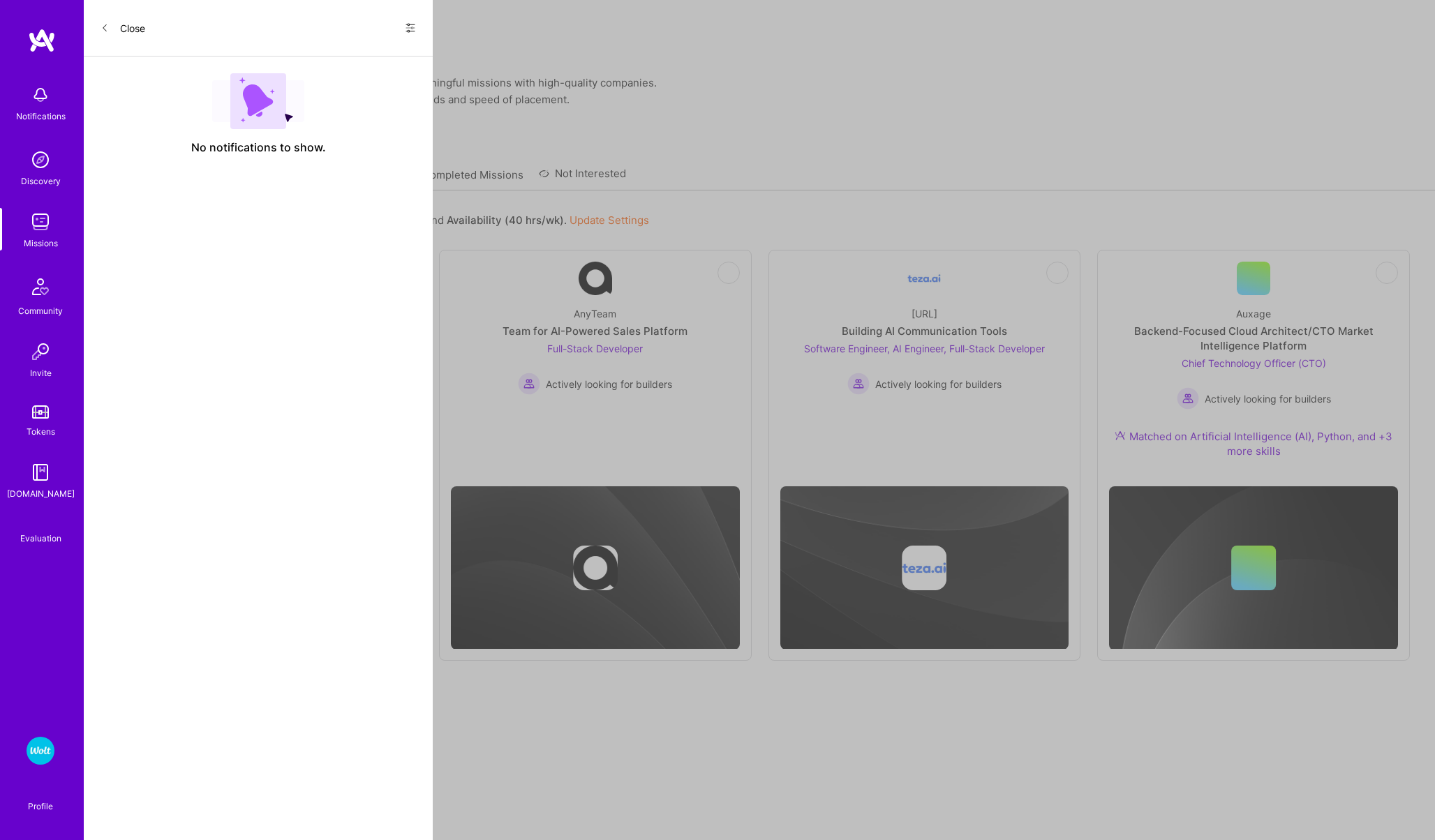
click at [284, 167] on link "All Missions" at bounding box center [276, 179] width 59 height 23
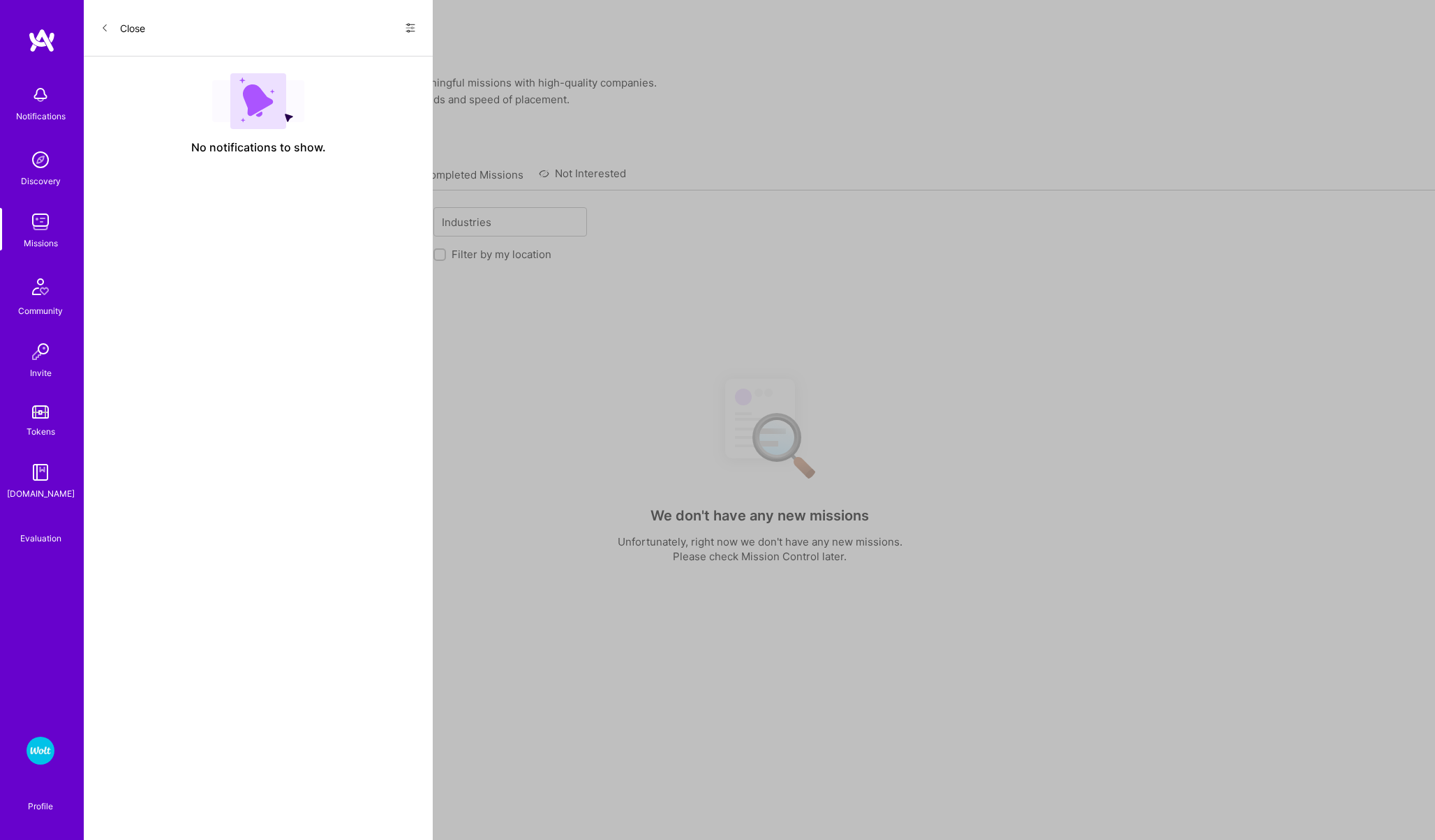
click at [360, 167] on link "Applied Missions" at bounding box center [363, 179] width 85 height 23
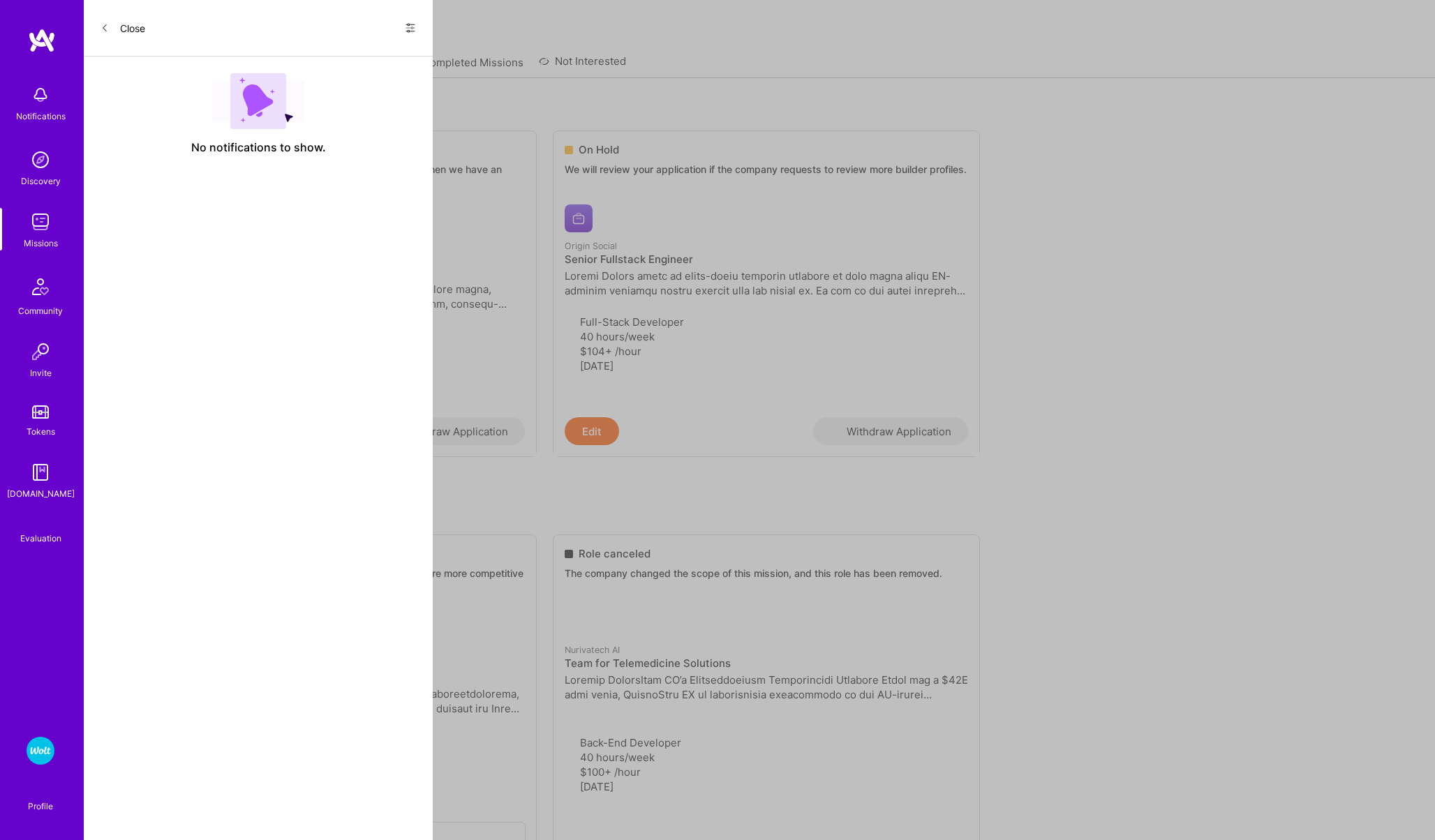
scroll to position [111, 0]
